Goal: Task Accomplishment & Management: Manage account settings

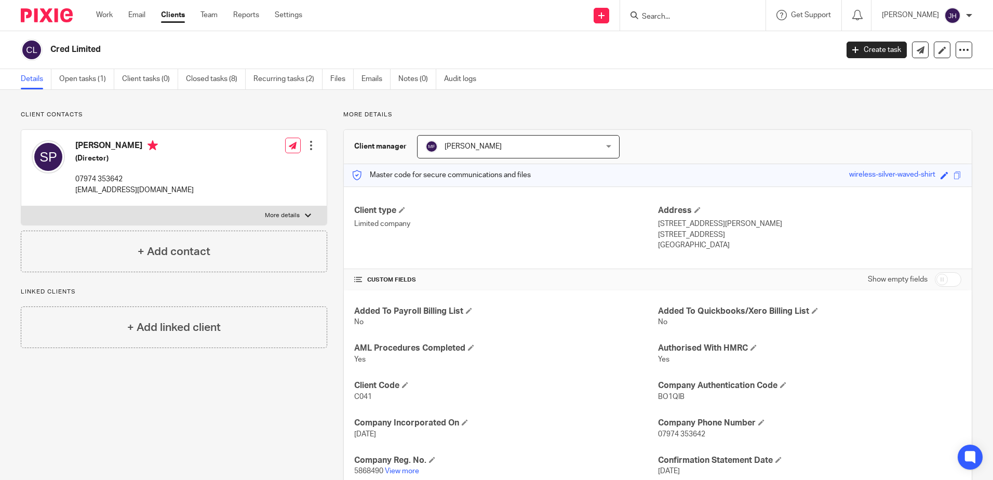
click at [691, 19] on input "Search" at bounding box center [688, 16] width 94 height 9
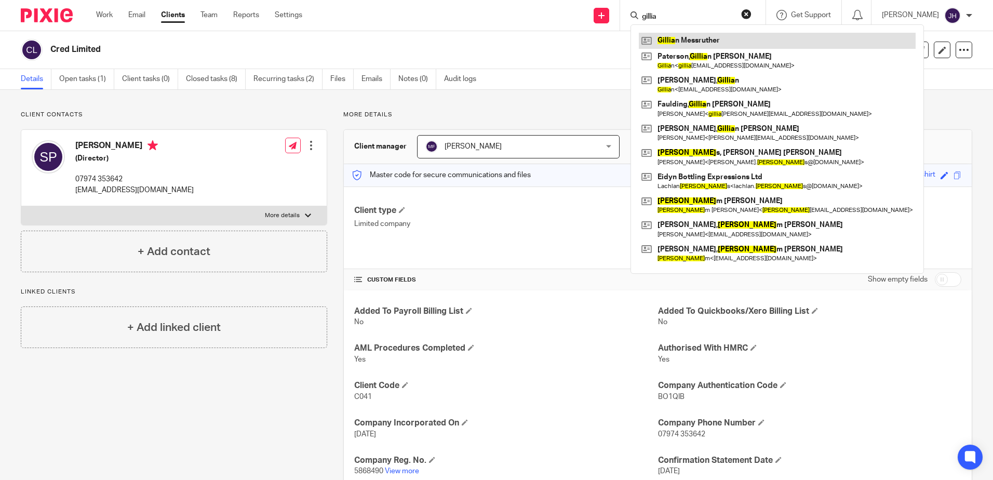
type input "gillia"
click at [692, 38] on link at bounding box center [777, 41] width 277 height 16
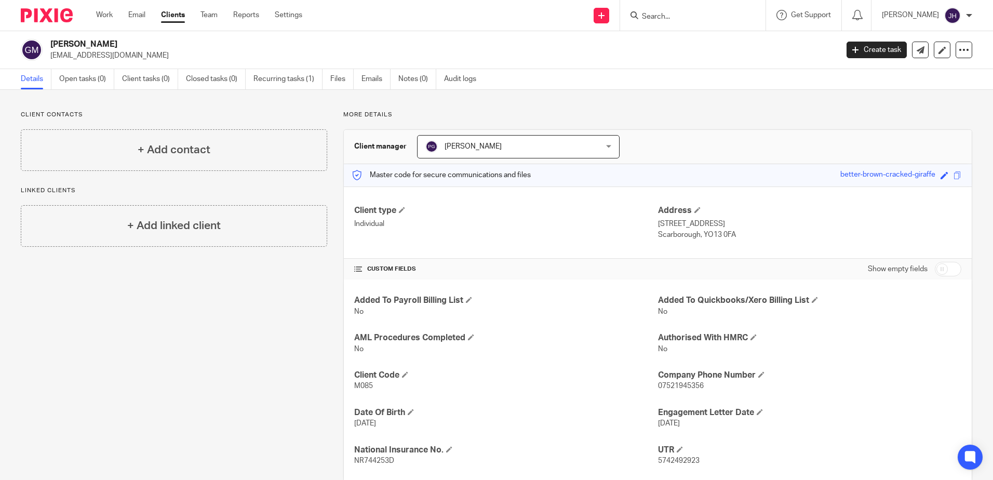
click at [671, 18] on input "Search" at bounding box center [688, 16] width 94 height 9
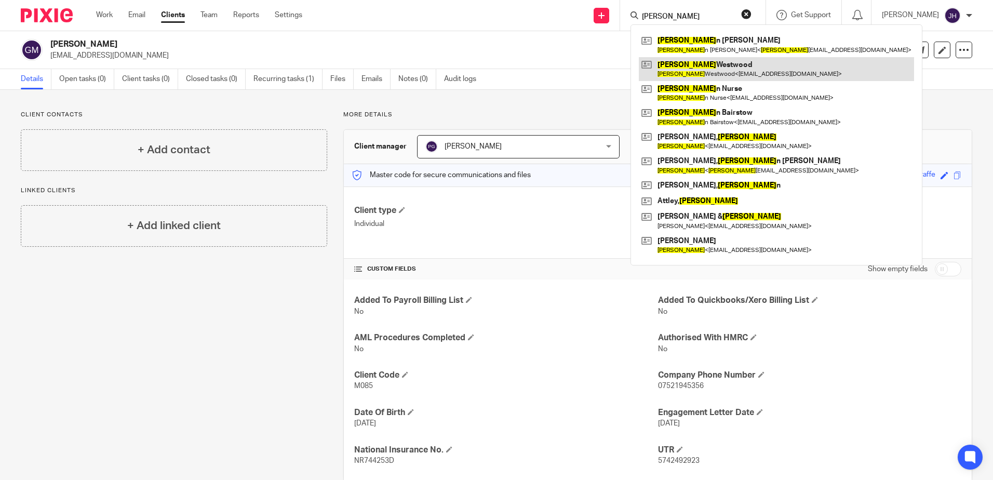
type input "steve"
click at [690, 65] on link at bounding box center [776, 69] width 275 height 24
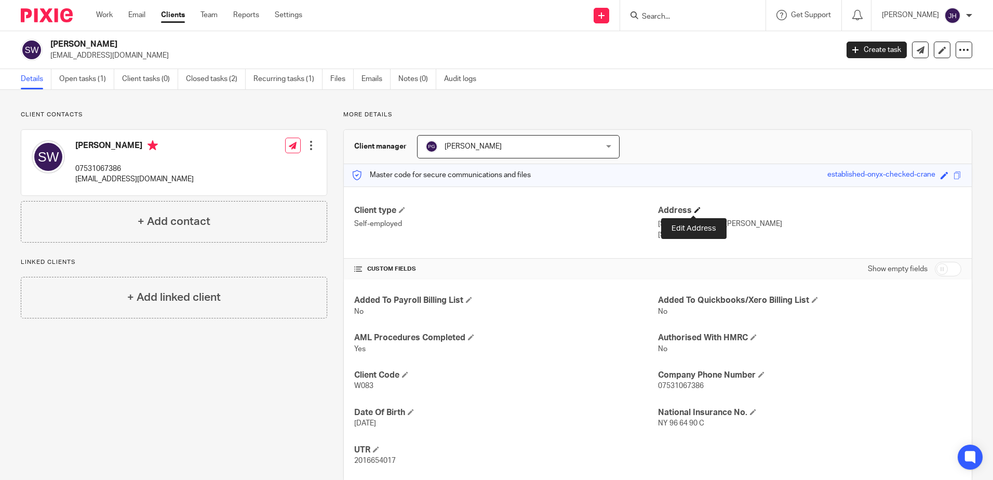
click at [695, 208] on span at bounding box center [698, 210] width 6 height 6
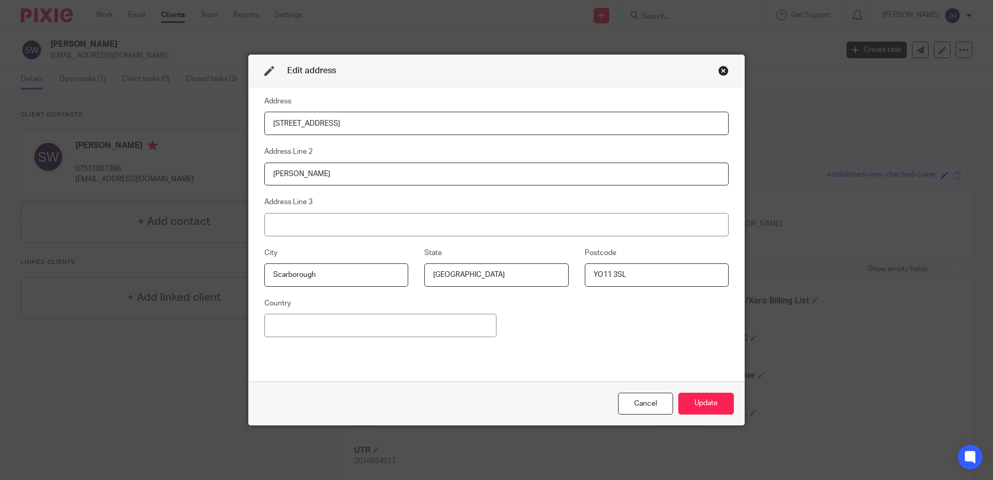
drag, startPoint x: 291, startPoint y: 126, endPoint x: 265, endPoint y: 128, distance: 26.1
click at [265, 128] on input "19 Beverley Road" at bounding box center [496, 123] width 464 height 23
type input "4 Mount View Road"
drag, startPoint x: 629, startPoint y: 272, endPoint x: 555, endPoint y: 276, distance: 73.9
click at [556, 278] on div "City Scarborough State North Yorkshire Postcode YO11 3SL" at bounding box center [488, 272] width 480 height 50
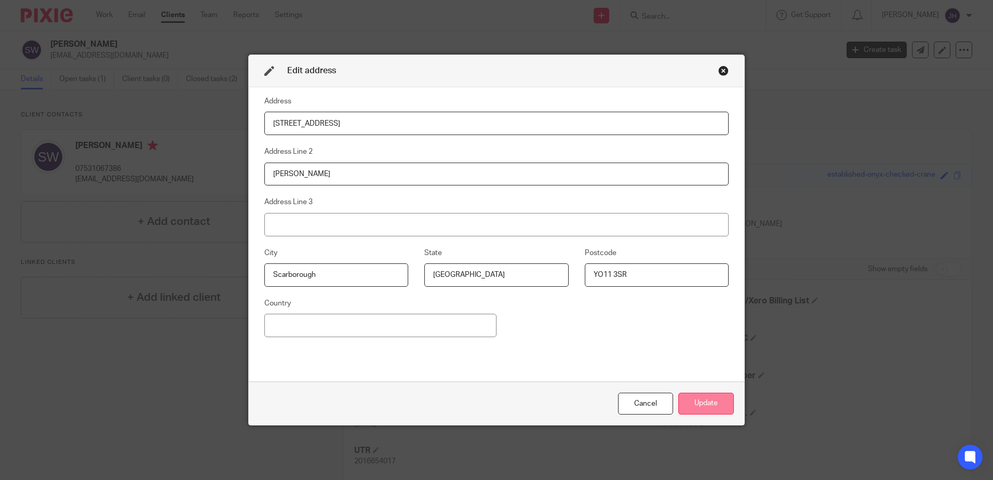
type input "YO11 3SR"
click at [703, 401] on button "Update" at bounding box center [706, 404] width 56 height 22
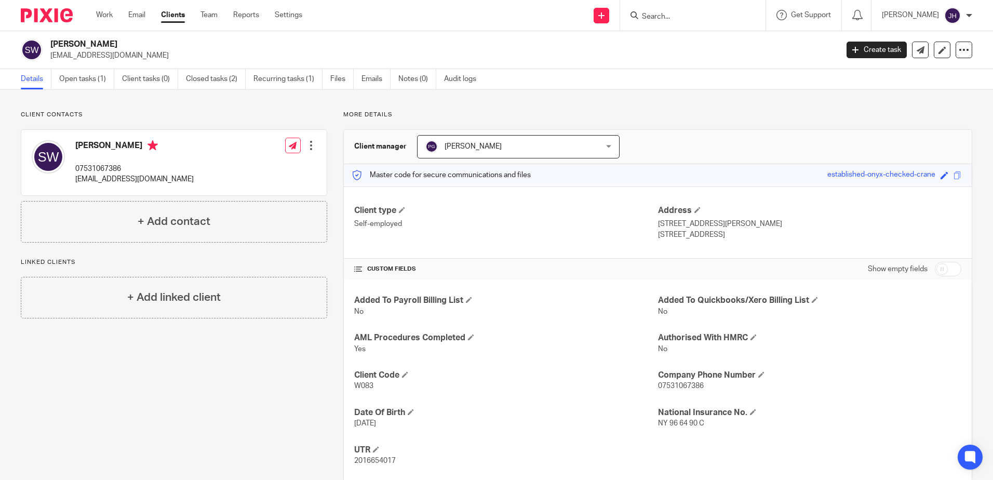
click at [678, 13] on input "Search" at bounding box center [688, 16] width 94 height 9
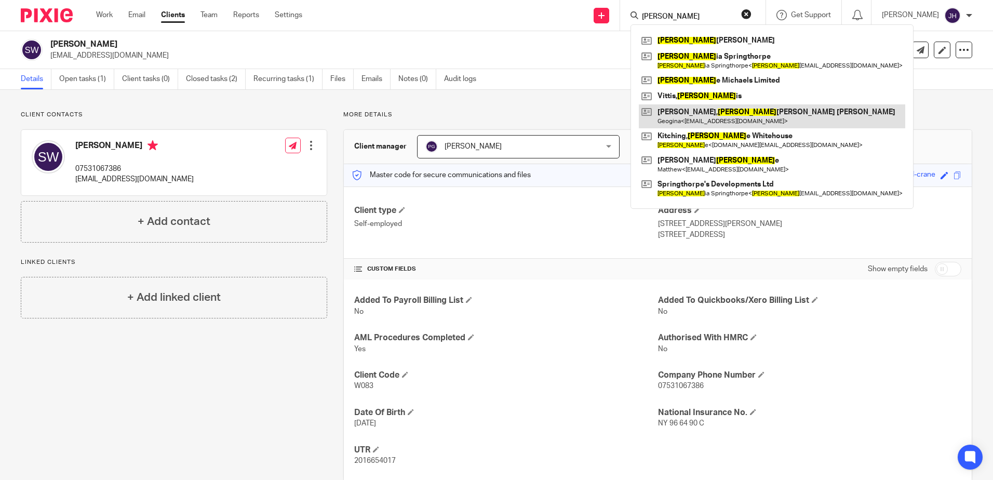
type input "georg"
click at [711, 115] on link at bounding box center [772, 116] width 266 height 24
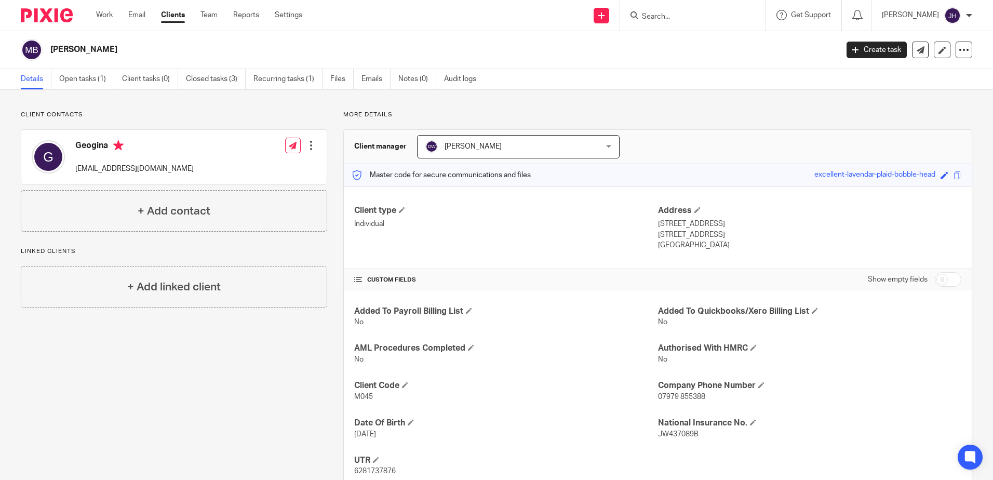
click at [679, 18] on input "Search" at bounding box center [688, 16] width 94 height 9
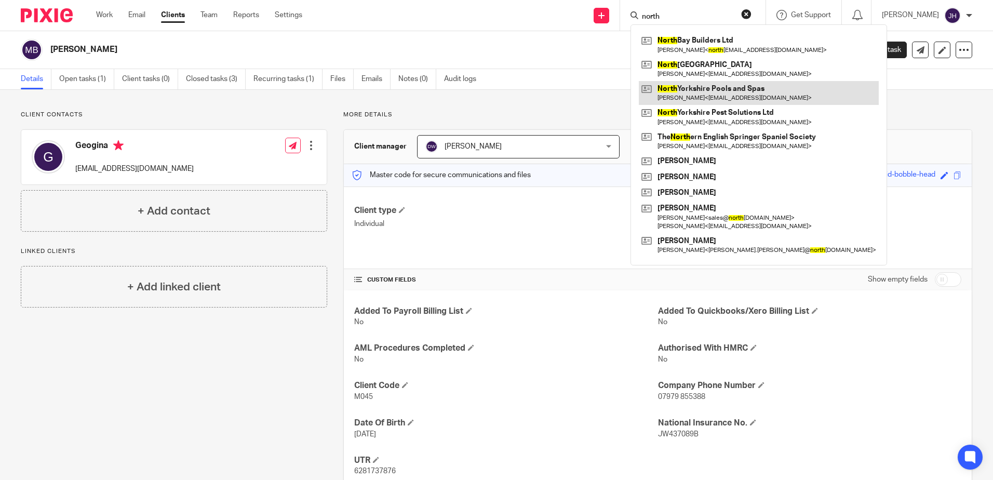
type input "north"
click at [698, 92] on link at bounding box center [759, 93] width 240 height 24
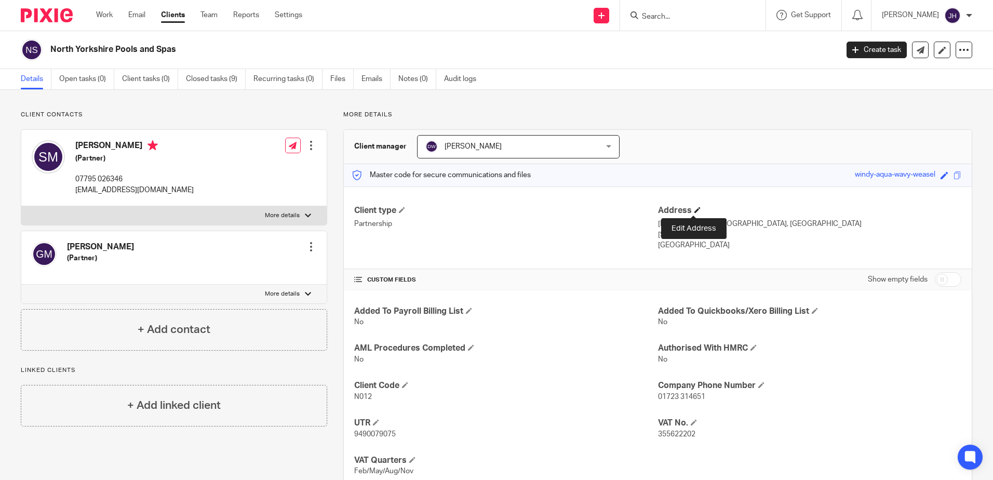
click at [695, 208] on span at bounding box center [698, 210] width 6 height 6
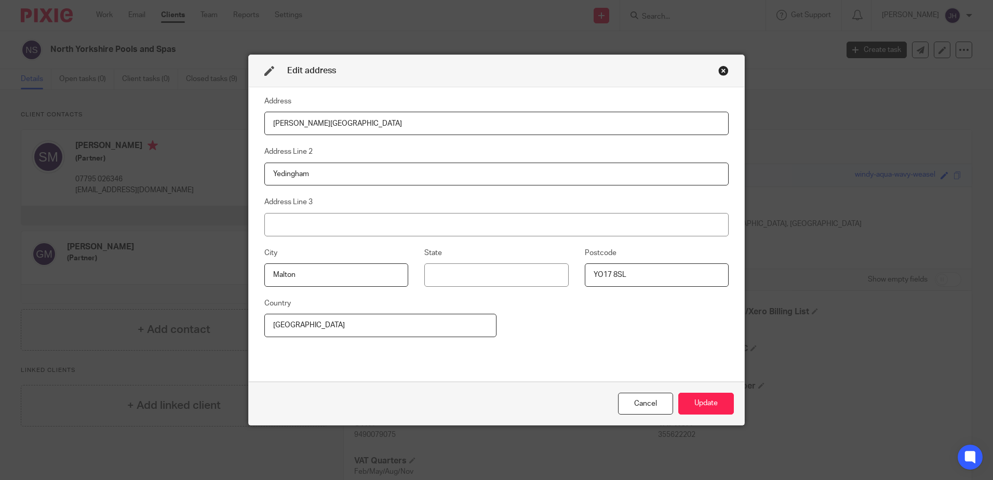
drag, startPoint x: 282, startPoint y: 124, endPoint x: 264, endPoint y: 124, distance: 17.1
click at [264, 124] on input "[PERSON_NAME][GEOGRAPHIC_DATA]" at bounding box center [496, 123] width 464 height 23
type input "[STREET_ADDRESS]"
drag, startPoint x: 319, startPoint y: 176, endPoint x: 249, endPoint y: 170, distance: 69.8
click at [249, 170] on div "Address 26 Dovecot Close Address Line 2 Yedingham Address Line 3 City [GEOGRAPH…" at bounding box center [497, 234] width 496 height 295
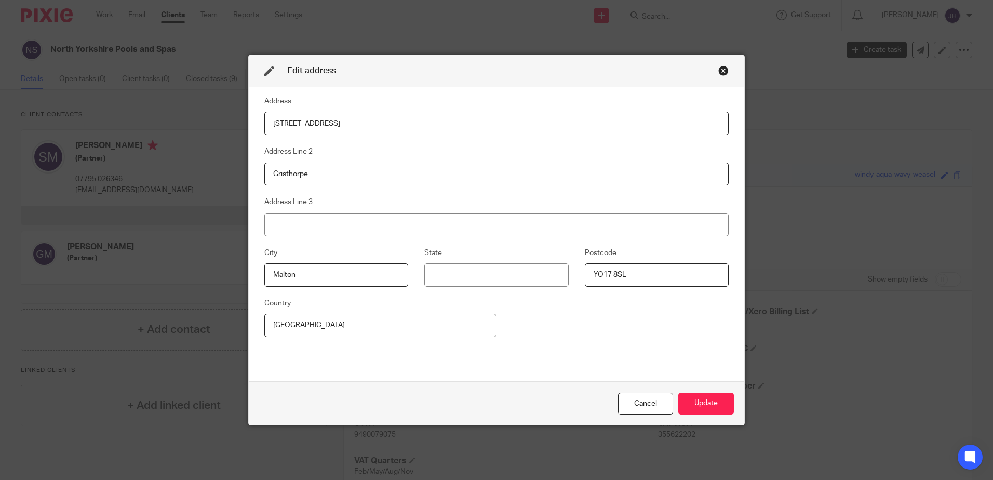
type input "Gristhorpe"
drag, startPoint x: 264, startPoint y: 287, endPoint x: 276, endPoint y: 286, distance: 12.0
click at [266, 287] on div "City [GEOGRAPHIC_DATA] Postcode YO17 8SL" at bounding box center [488, 272] width 480 height 50
drag, startPoint x: 311, startPoint y: 277, endPoint x: 242, endPoint y: 276, distance: 68.6
click at [242, 276] on div "Edit address Address 26 Dovecot Close Address Line 2 Gristhorpe Address Line 3 …" at bounding box center [496, 240] width 993 height 480
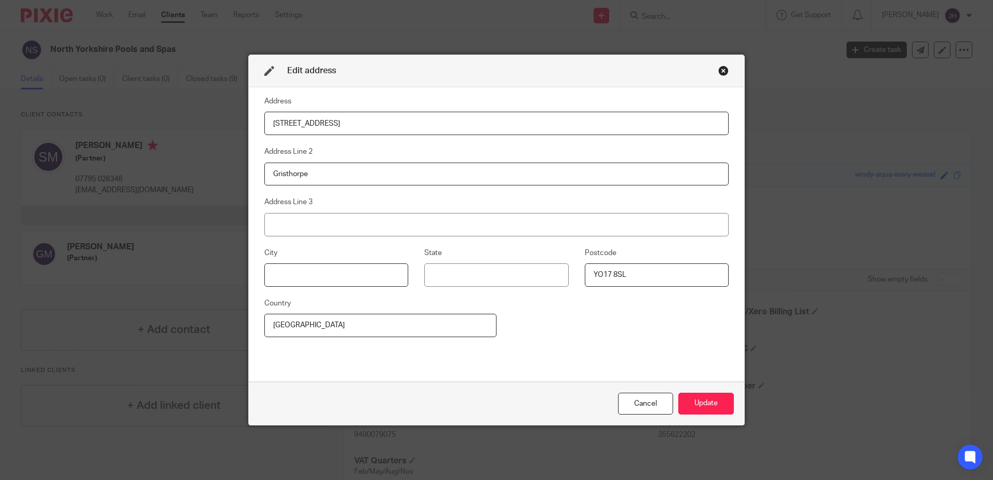
click at [298, 279] on input at bounding box center [336, 274] width 144 height 23
type input "Filey"
drag, startPoint x: 637, startPoint y: 278, endPoint x: 528, endPoint y: 277, distance: 109.6
click at [528, 277] on div "City Filey State Postcode YO17 8SL" at bounding box center [488, 272] width 480 height 50
type input "YO14 9PY"
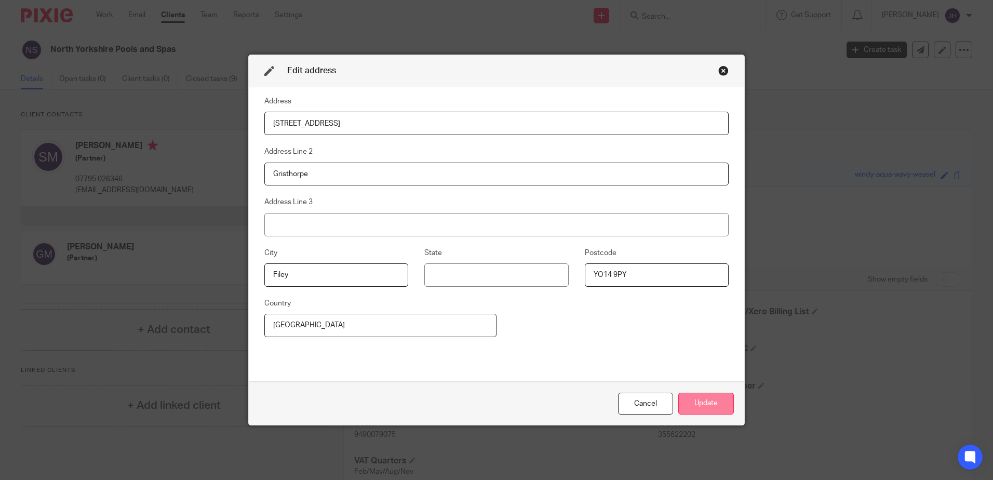
click at [694, 400] on button "Update" at bounding box center [706, 404] width 56 height 22
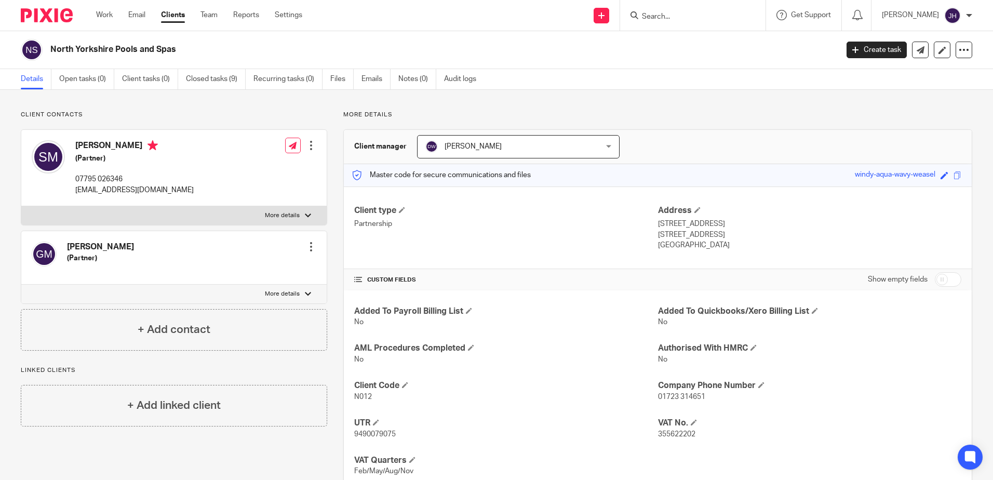
click at [684, 16] on input "Search" at bounding box center [688, 16] width 94 height 9
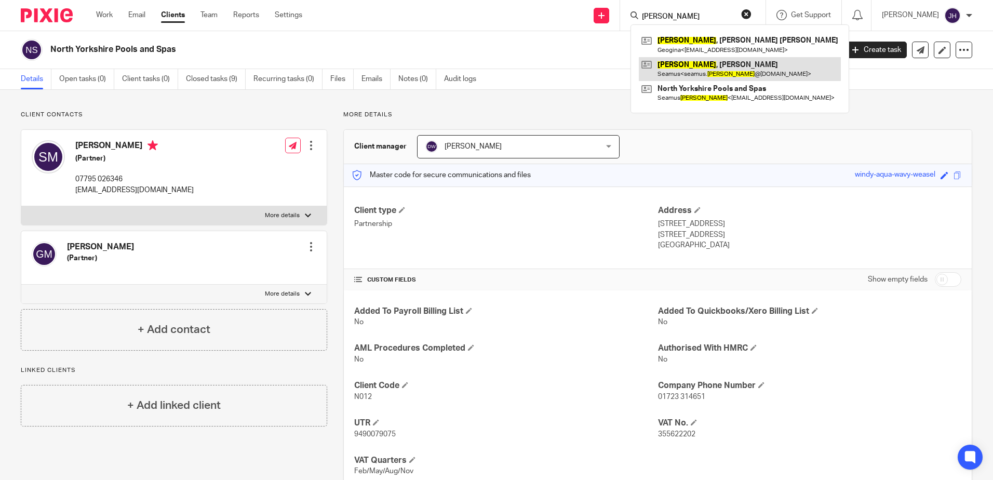
type input "macdonald"
click at [741, 69] on link at bounding box center [740, 69] width 202 height 24
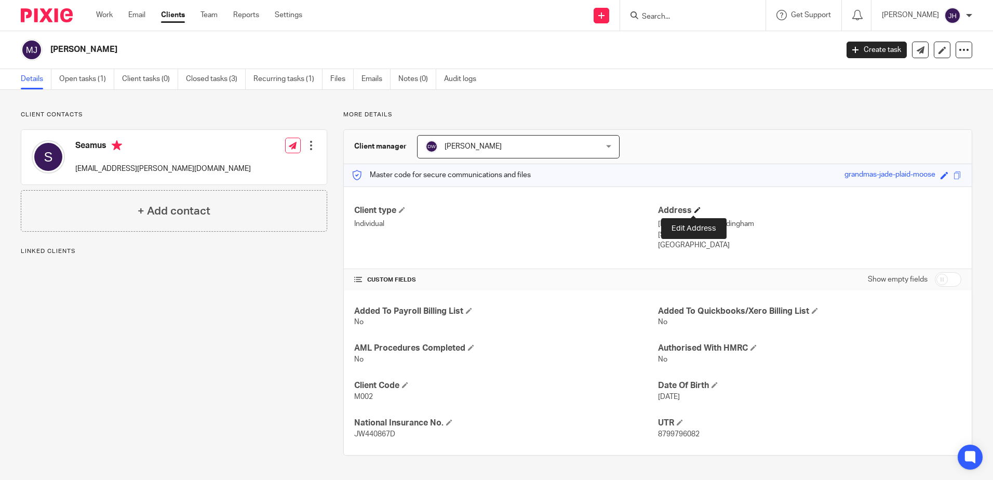
click at [695, 209] on span at bounding box center [698, 210] width 6 height 6
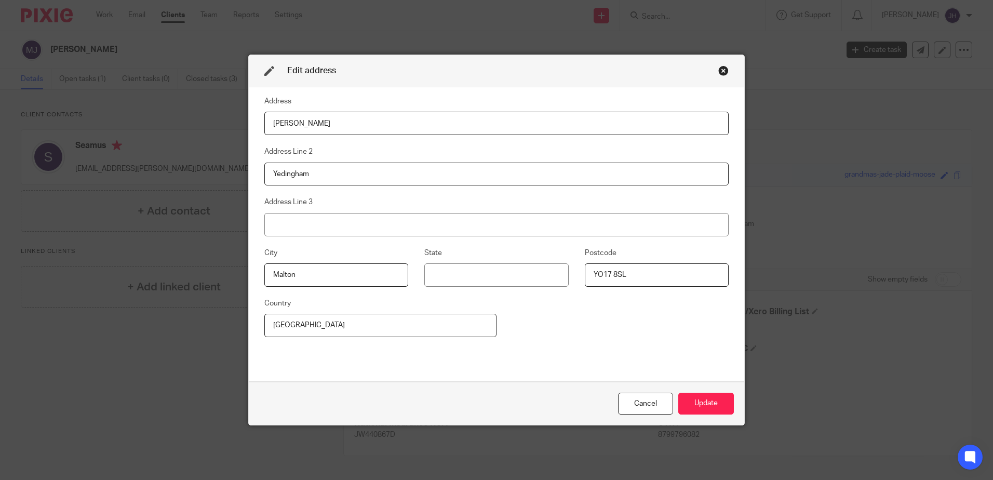
drag, startPoint x: 292, startPoint y: 125, endPoint x: 261, endPoint y: 124, distance: 31.2
click at [264, 124] on input "Archer" at bounding box center [496, 123] width 464 height 23
type input "26 Dovecot Close"
drag, startPoint x: 268, startPoint y: 189, endPoint x: 273, endPoint y: 183, distance: 8.1
click at [268, 189] on div "Address 26 Dovecot Close Address Line 2 Yedingham Address Line 3 City Malton St…" at bounding box center [496, 234] width 464 height 278
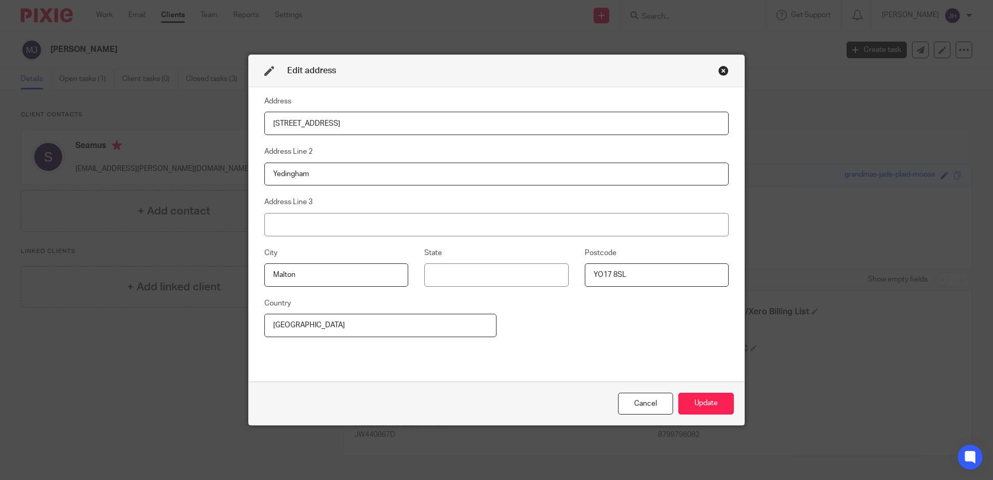
drag, startPoint x: 314, startPoint y: 180, endPoint x: 243, endPoint y: 180, distance: 71.2
click at [243, 180] on div "Edit address Address 26 Dovecot Close Address Line 2 Yedingham Address Line 3 C…" at bounding box center [496, 240] width 993 height 480
type input "Gristhorpe"
drag, startPoint x: 293, startPoint y: 286, endPoint x: 300, endPoint y: 279, distance: 9.9
click at [293, 285] on input "Malton" at bounding box center [336, 274] width 144 height 23
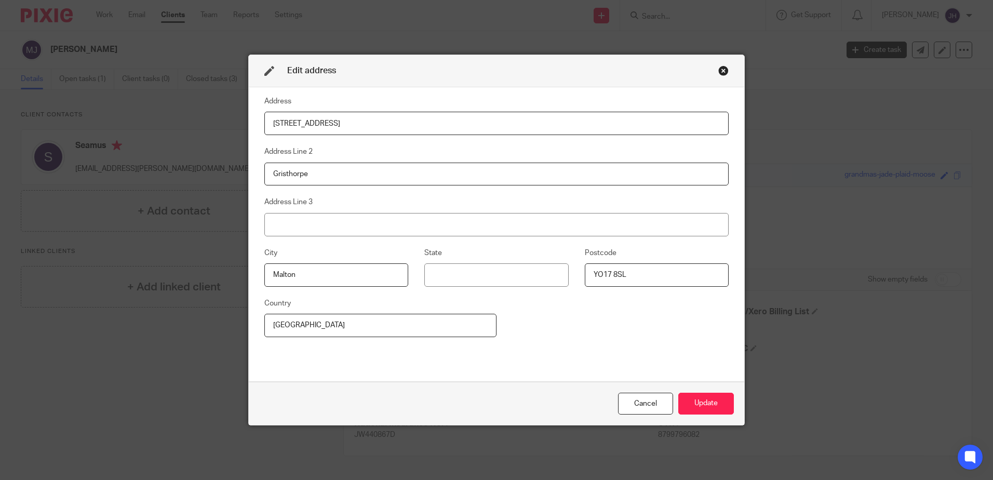
drag, startPoint x: 304, startPoint y: 277, endPoint x: 216, endPoint y: 276, distance: 87.8
click at [216, 276] on div "Edit address Address 26 Dovecot Close Address Line 2 Gristhorpe Address Line 3 …" at bounding box center [496, 240] width 993 height 480
type input "Filey"
drag, startPoint x: 619, startPoint y: 279, endPoint x: 569, endPoint y: 279, distance: 49.3
click at [569, 279] on fieldset "Postcode YO17 8SL" at bounding box center [649, 267] width 160 height 40
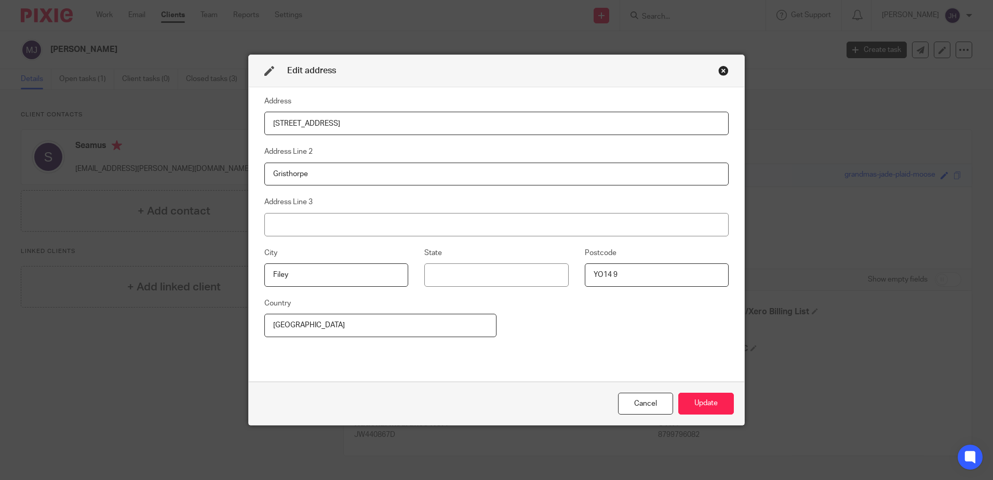
type input "YO14 9PY"
click at [695, 400] on button "Update" at bounding box center [706, 404] width 56 height 22
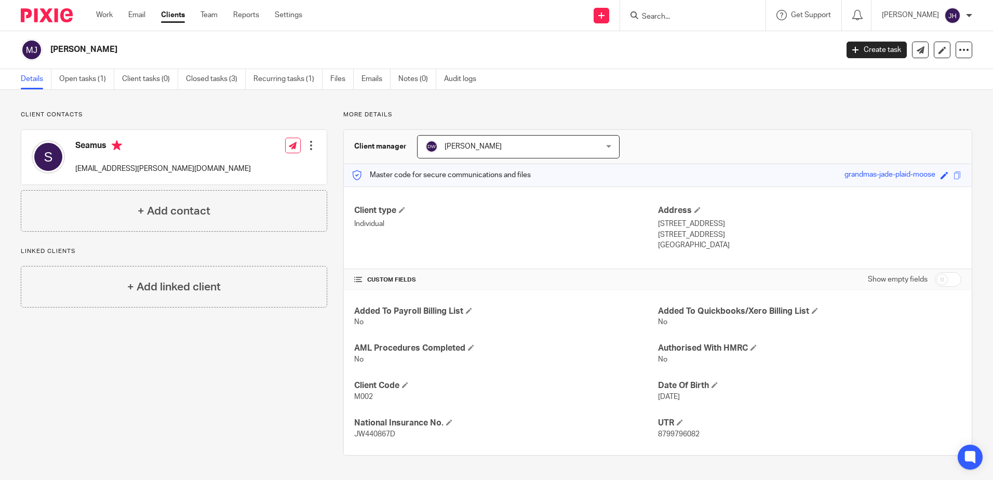
click at [716, 18] on input "Search" at bounding box center [688, 16] width 94 height 9
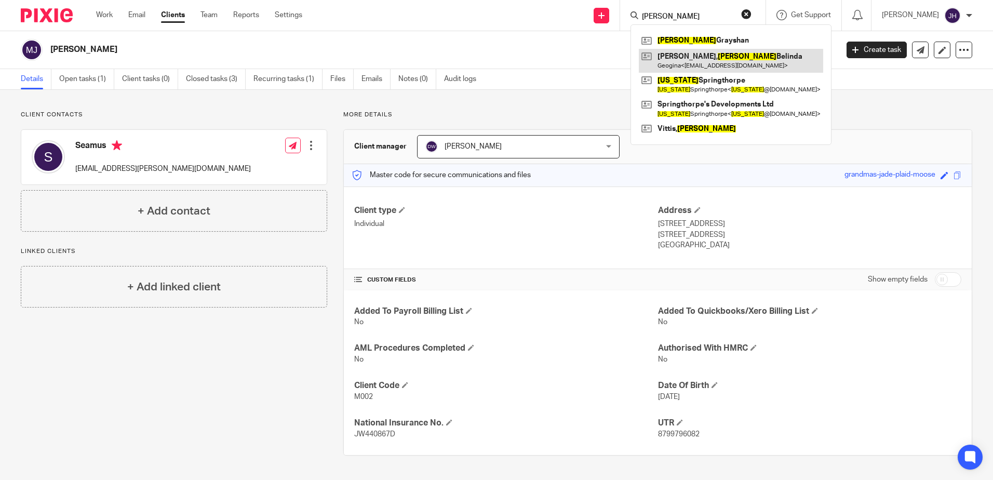
type input "GEORGINA"
click at [712, 60] on link at bounding box center [731, 61] width 184 height 24
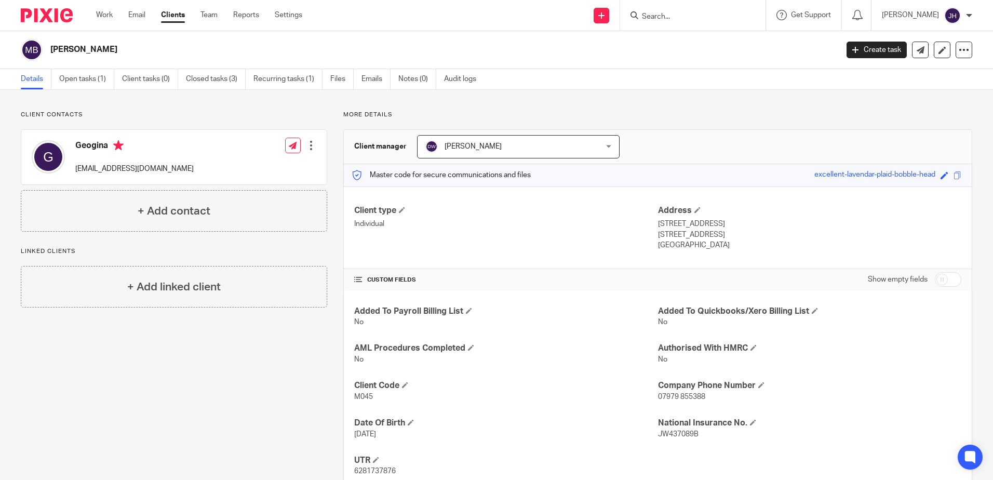
click at [666, 16] on div at bounding box center [691, 15] width 121 height 13
click at [685, 11] on form at bounding box center [696, 15] width 111 height 13
click at [690, 20] on input "Search" at bounding box center [688, 16] width 94 height 9
click at [698, 17] on input "Search" at bounding box center [688, 16] width 94 height 9
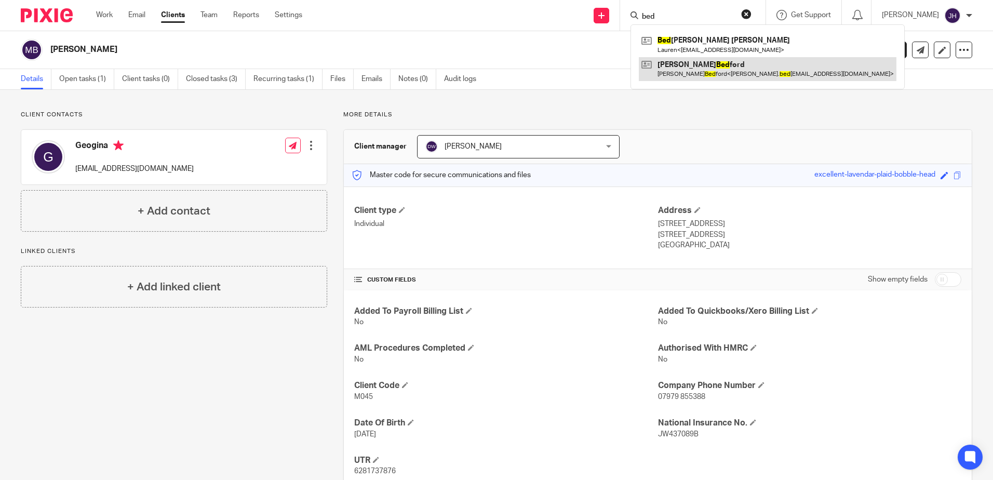
type input "bed"
click at [718, 68] on link at bounding box center [768, 69] width 258 height 24
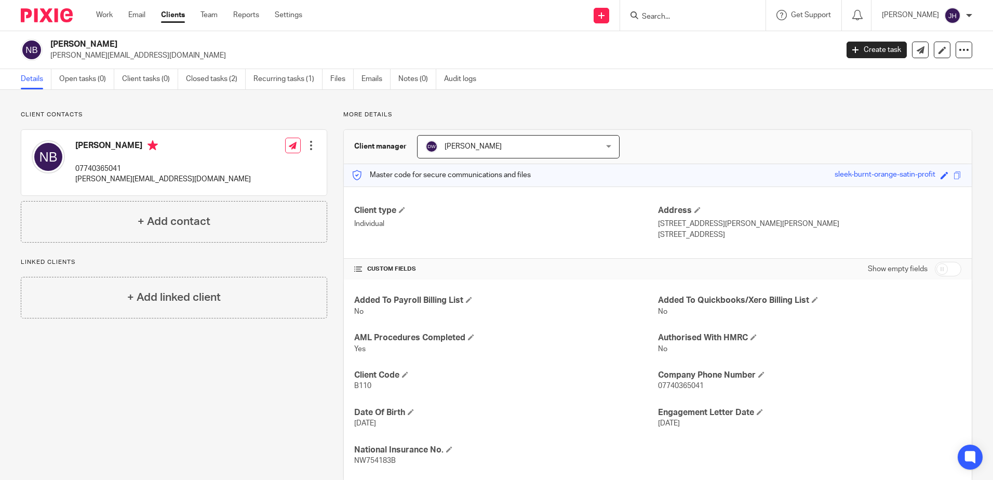
click at [680, 12] on input "Search" at bounding box center [688, 16] width 94 height 9
type input "fibre"
click at [691, 39] on link at bounding box center [727, 45] width 176 height 24
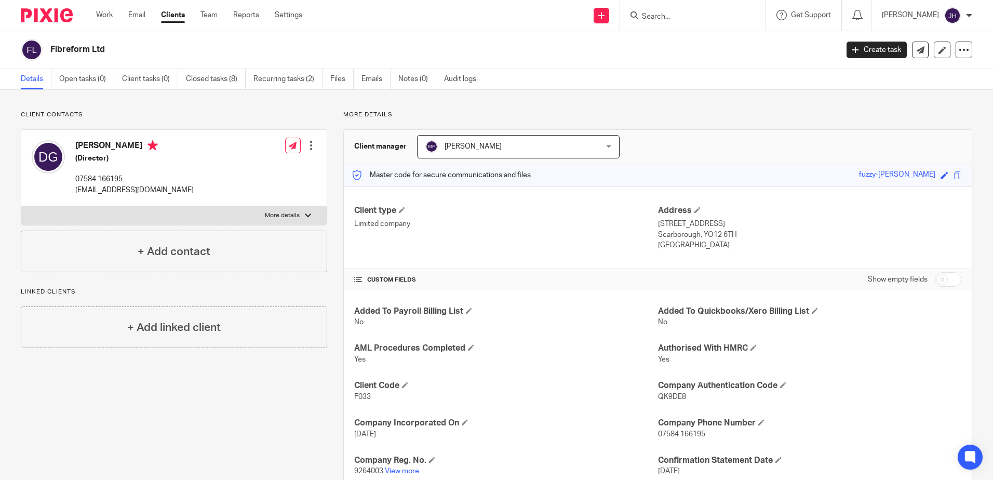
click at [693, 20] on input "Search" at bounding box center [688, 16] width 94 height 9
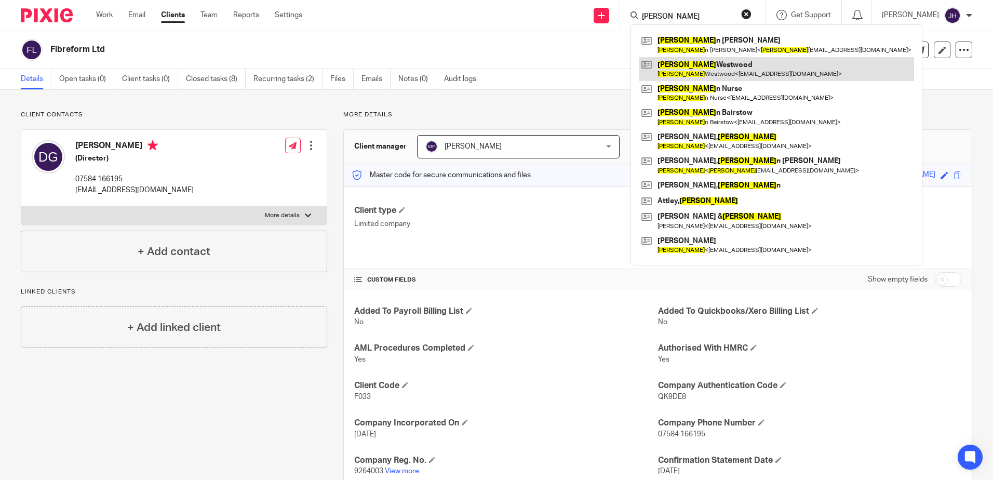
type input "[PERSON_NAME]"
click at [712, 70] on link at bounding box center [776, 69] width 275 height 24
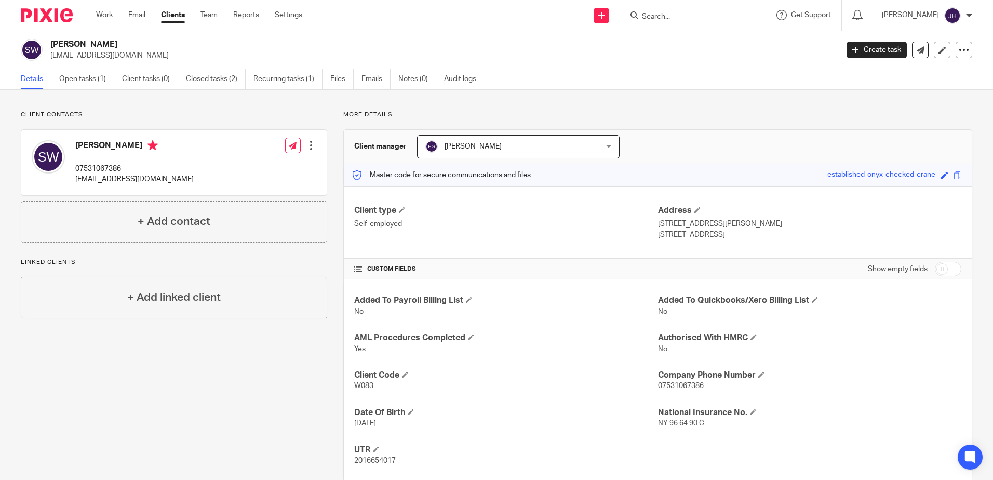
click at [719, 22] on form at bounding box center [696, 15] width 111 height 13
click at [704, 19] on input "Search" at bounding box center [688, 16] width 94 height 9
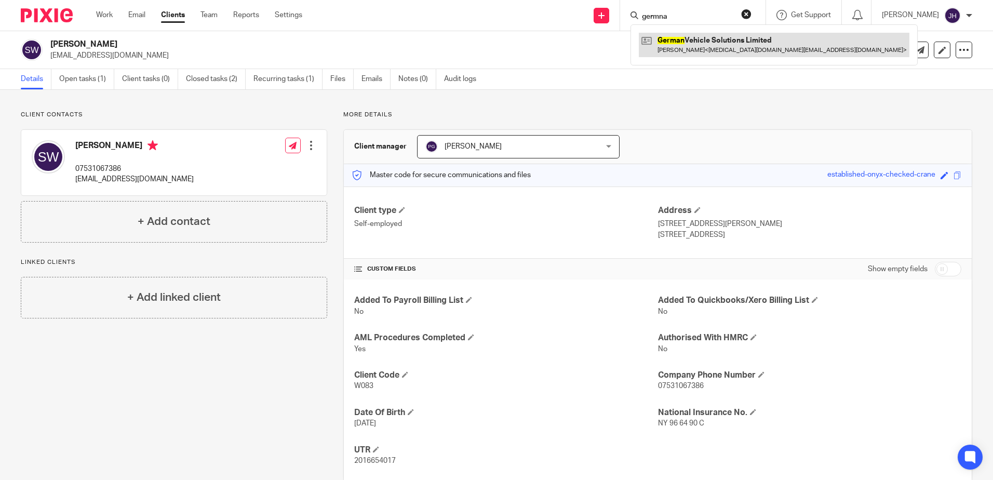
type input "germna"
click at [707, 48] on link at bounding box center [774, 45] width 271 height 24
